Goal: Task Accomplishment & Management: Manage account settings

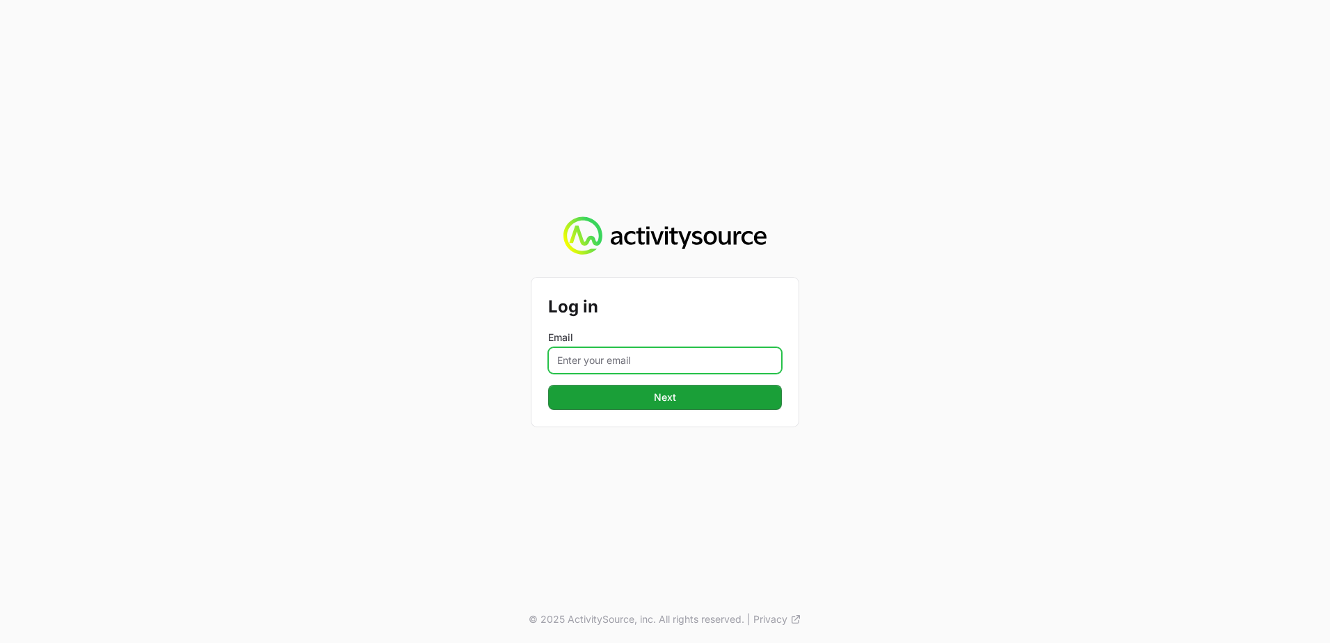
click at [638, 358] on input "Email" at bounding box center [665, 360] width 234 height 26
type input "Taylor.Bradshaw@tdsynnex.com"
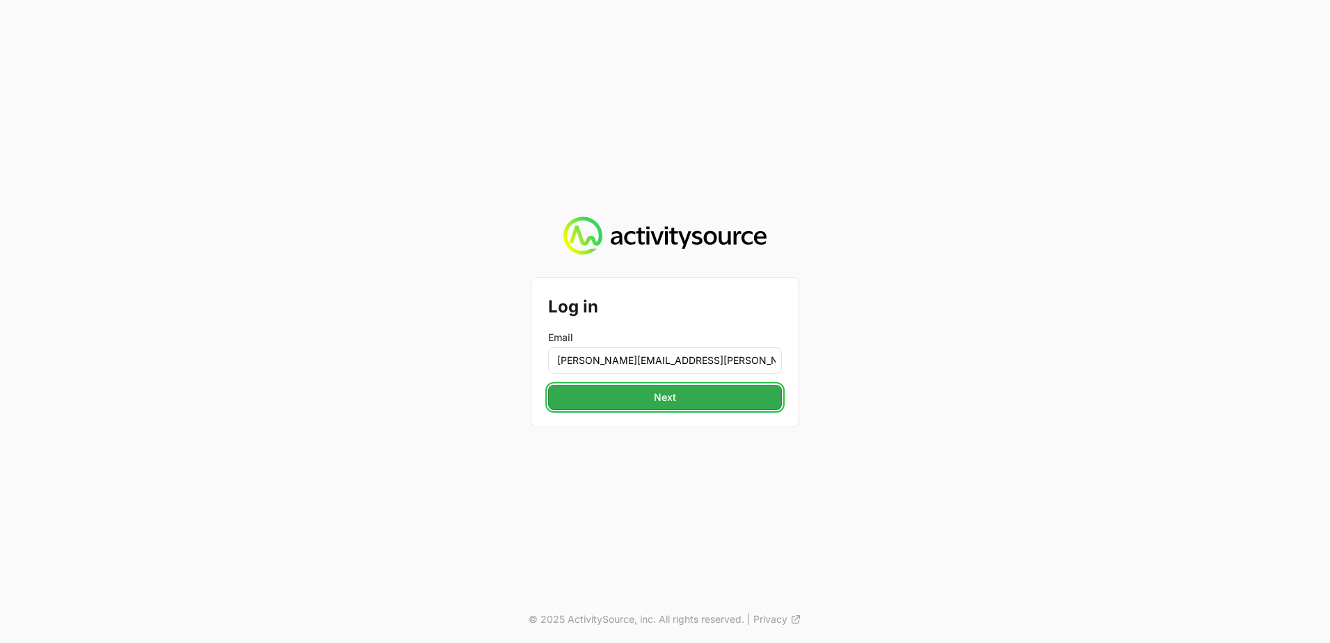
click at [652, 401] on span "Next" at bounding box center [664, 397] width 217 height 17
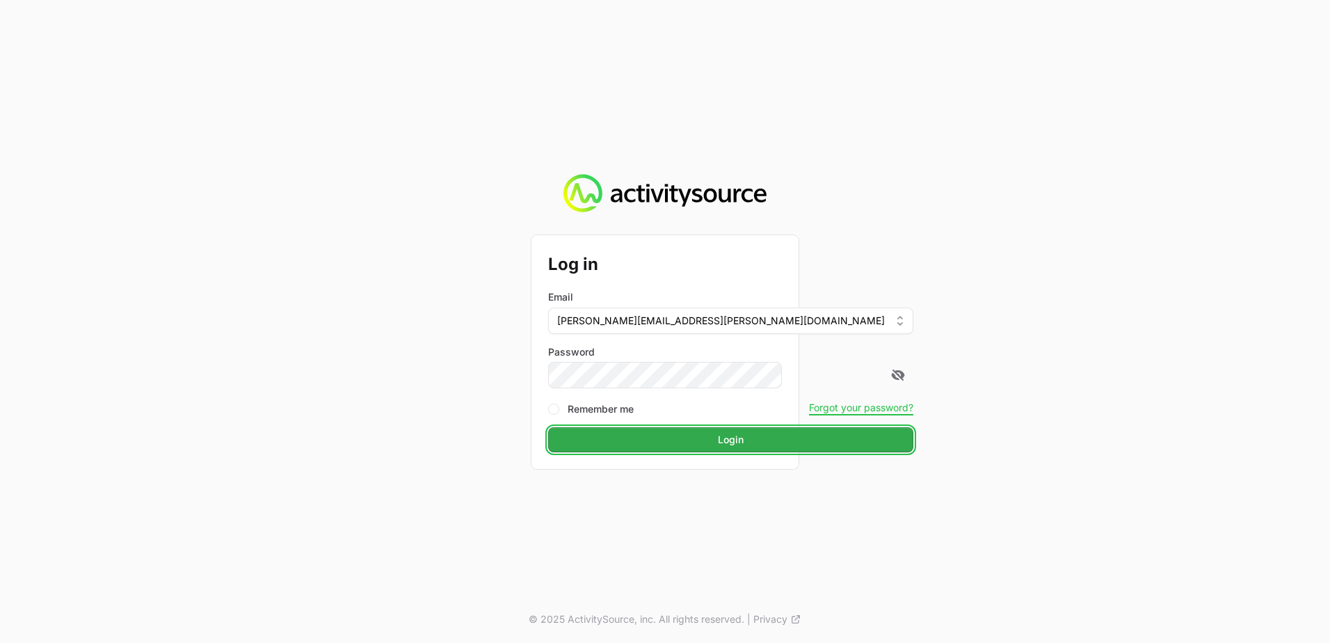
click at [633, 436] on span "Login" at bounding box center [730, 439] width 348 height 17
